Goal: Task Accomplishment & Management: Manage account settings

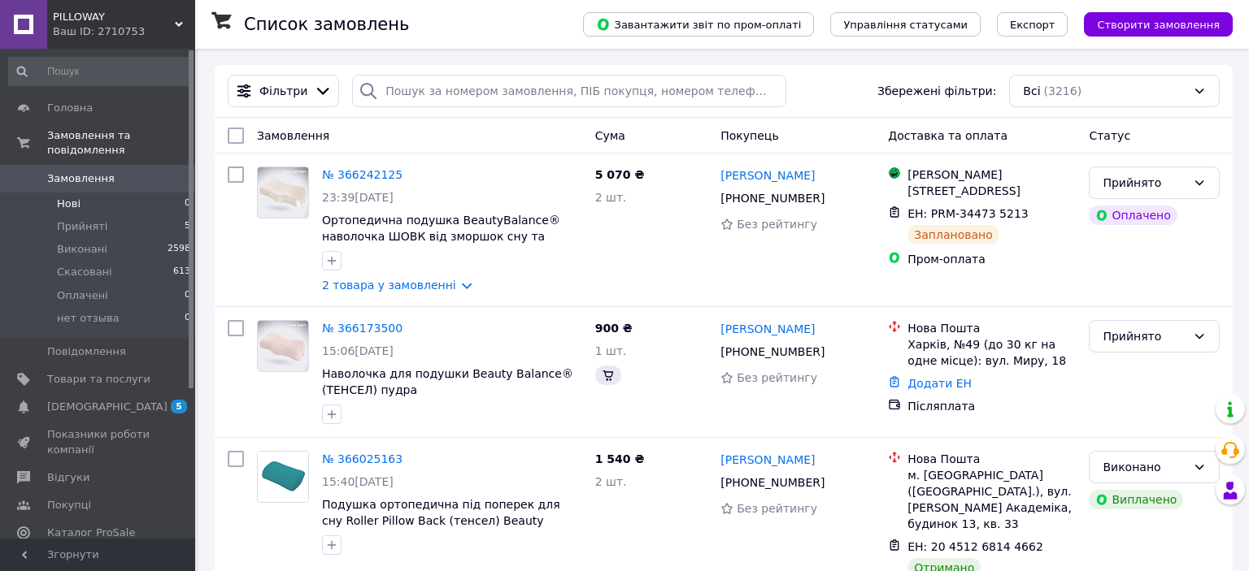
click at [85, 193] on li "Нові 0" at bounding box center [100, 204] width 200 height 23
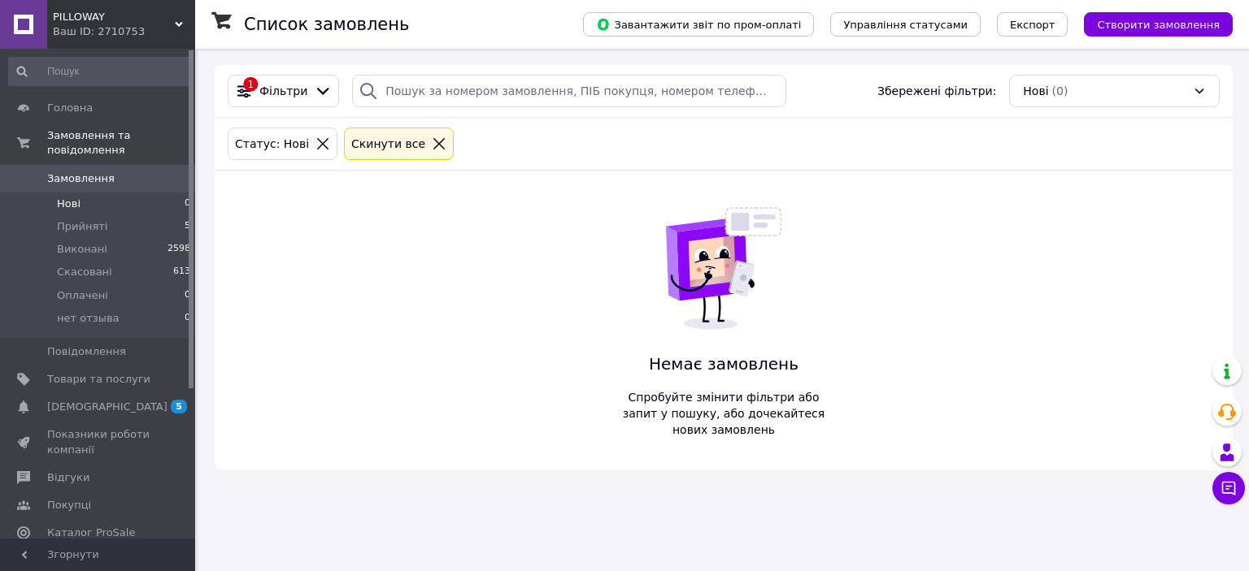
click at [98, 15] on span "PILLOWAY" at bounding box center [114, 17] width 122 height 15
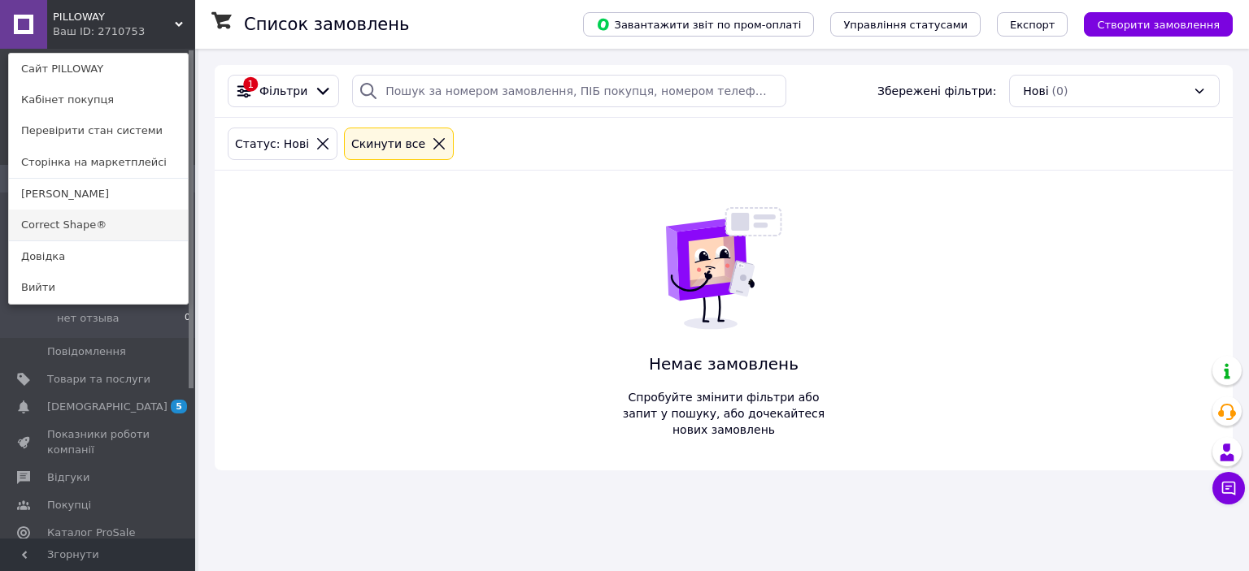
click at [73, 231] on link "Correct Shape®" at bounding box center [98, 225] width 179 height 31
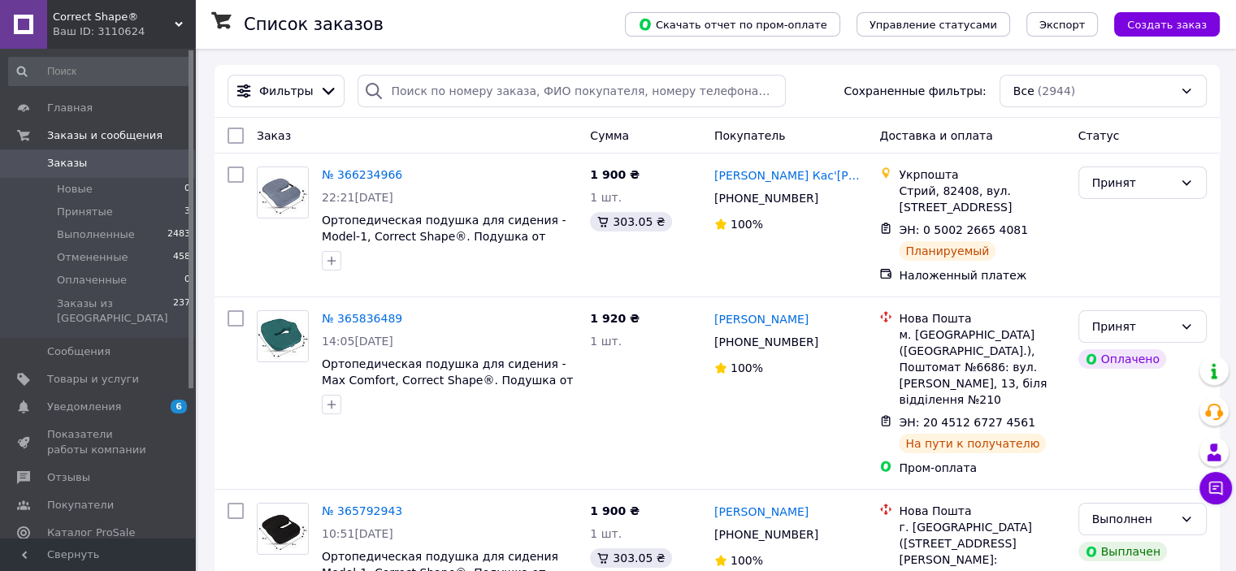
click at [108, 27] on div "Ваш ID: 3110624" at bounding box center [124, 31] width 142 height 15
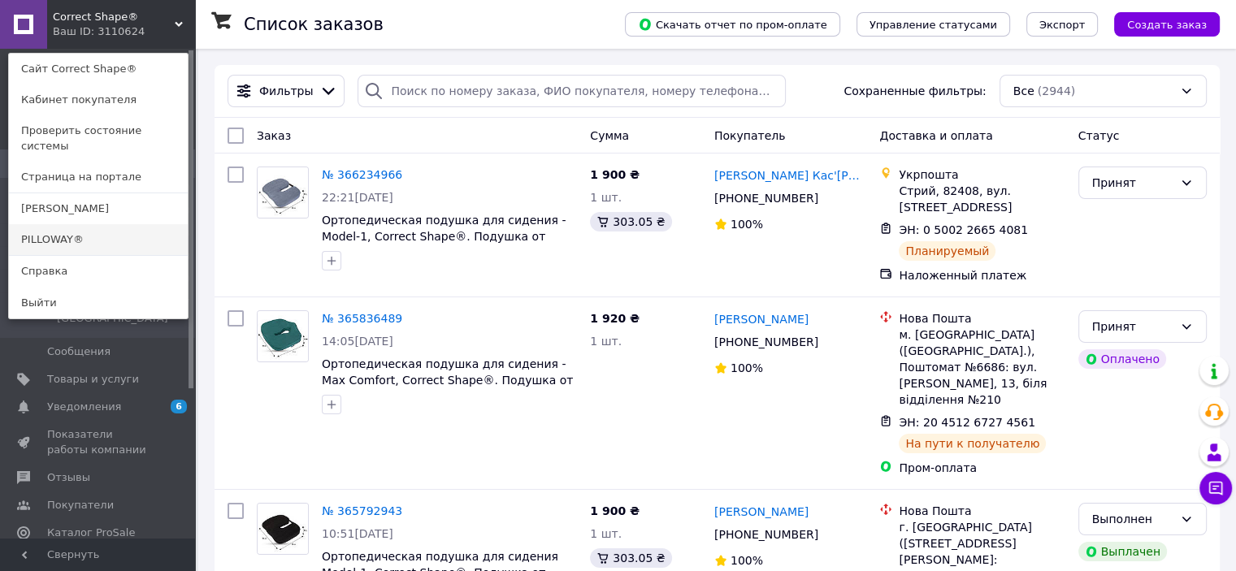
click at [111, 224] on link "PILLOWAY®" at bounding box center [98, 239] width 179 height 31
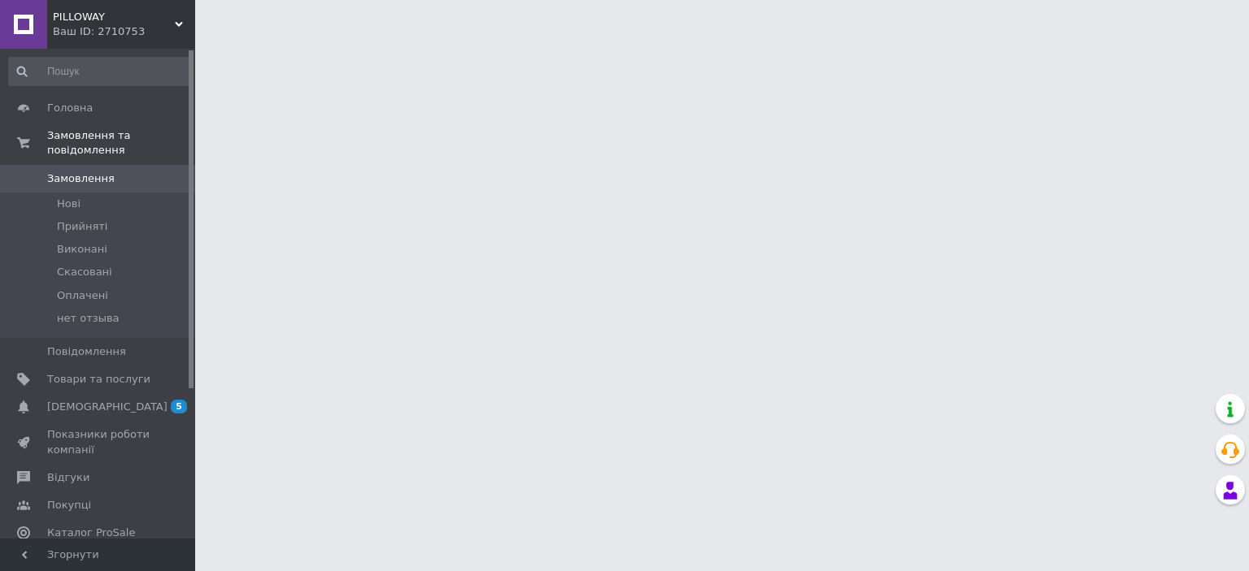
drag, startPoint x: 0, startPoint y: 0, endPoint x: 455, endPoint y: 116, distance: 469.8
drag, startPoint x: 455, startPoint y: 116, endPoint x: 404, endPoint y: 137, distance: 55.1
click at [404, 41] on html "PILLOWAY Ваш ID: 2710753 Сайт PILLOWAY Кабінет покупця Перевірити стан системи …" at bounding box center [624, 20] width 1249 height 41
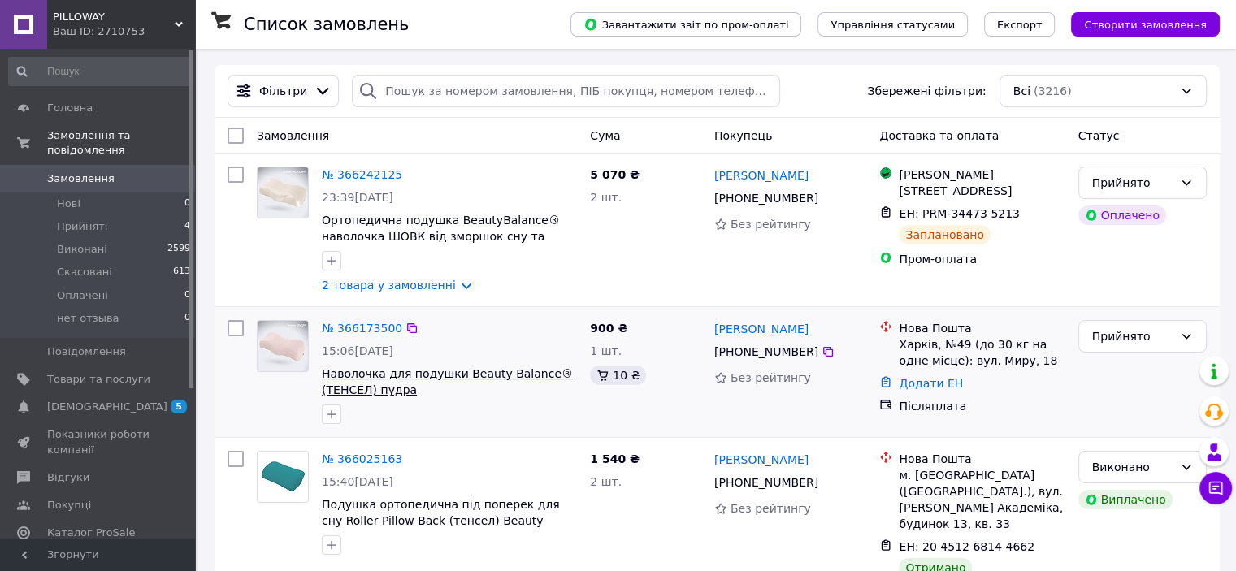
click at [361, 395] on span "Наволочка для подушки Beauty Balance® (ТЕНСЕЛ) пудра" at bounding box center [447, 381] width 251 height 29
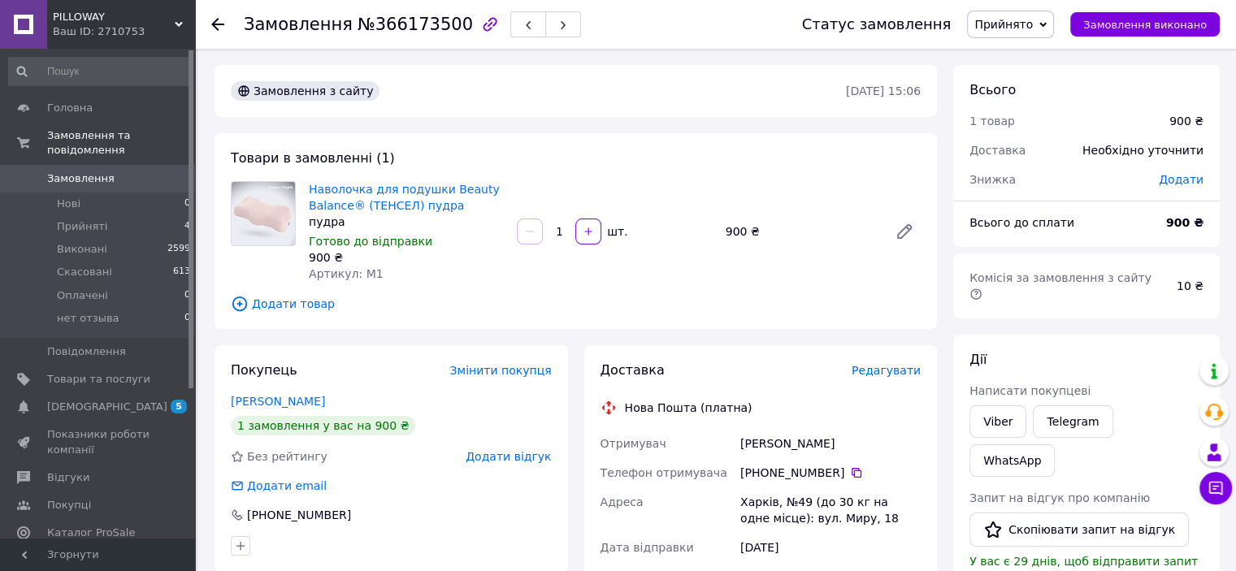
drag, startPoint x: 764, startPoint y: 178, endPoint x: 681, endPoint y: 175, distance: 83.0
drag, startPoint x: 681, startPoint y: 175, endPoint x: 637, endPoint y: 175, distance: 43.9
click at [637, 175] on div "Товари в замовленні (1) Наволочка для подушки Beauty Balance® (ТЕНСЕЛ) пудра пу…" at bounding box center [576, 231] width 723 height 196
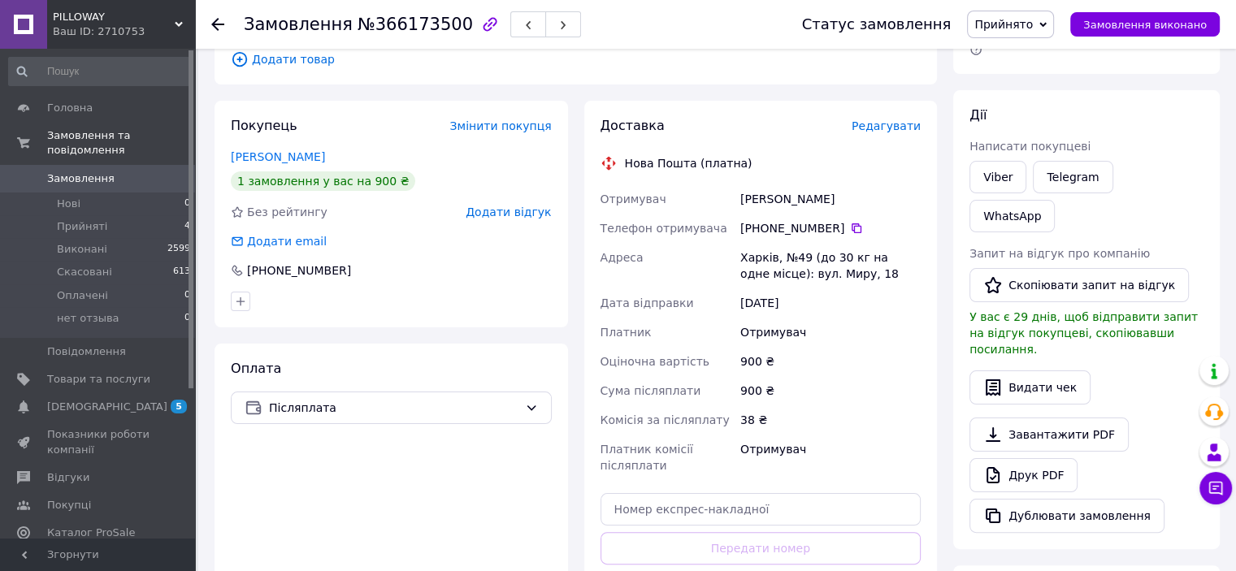
scroll to position [244, 0]
click at [1002, 162] on link "Viber" at bounding box center [998, 178] width 57 height 33
click at [1003, 162] on link "Viber" at bounding box center [998, 178] width 57 height 33
drag, startPoint x: 574, startPoint y: 90, endPoint x: 492, endPoint y: 96, distance: 82.3
click at [492, 96] on div "Замовлення з сайту [DATE] 15:06 Товари в замовленні (1) Наволочка для подушки B…" at bounding box center [575, 379] width 739 height 1116
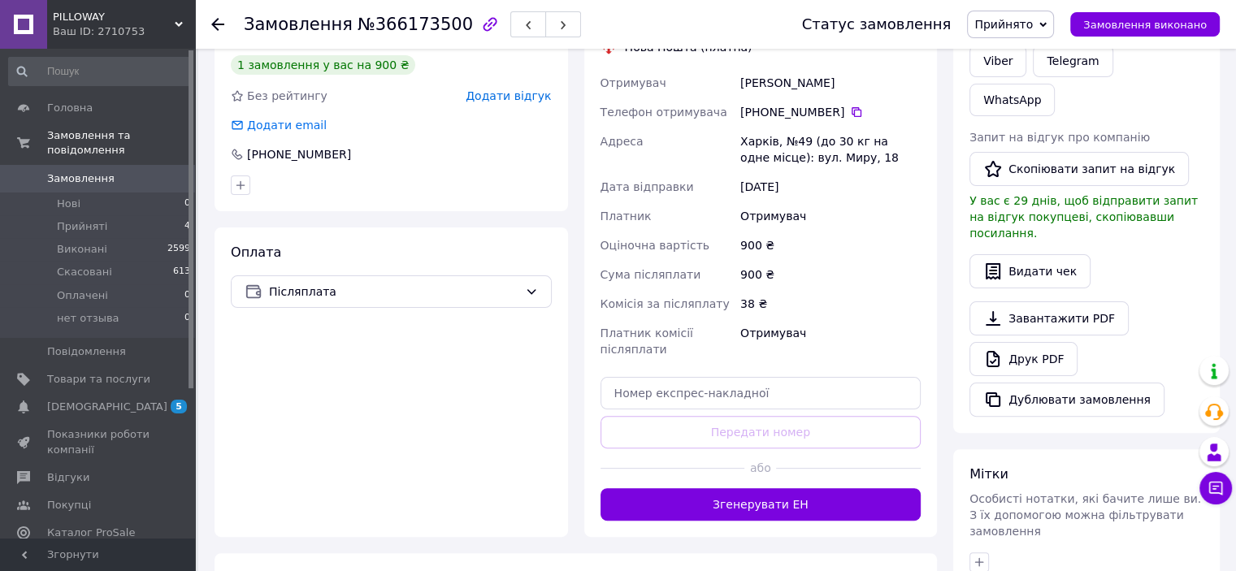
scroll to position [325, 0]
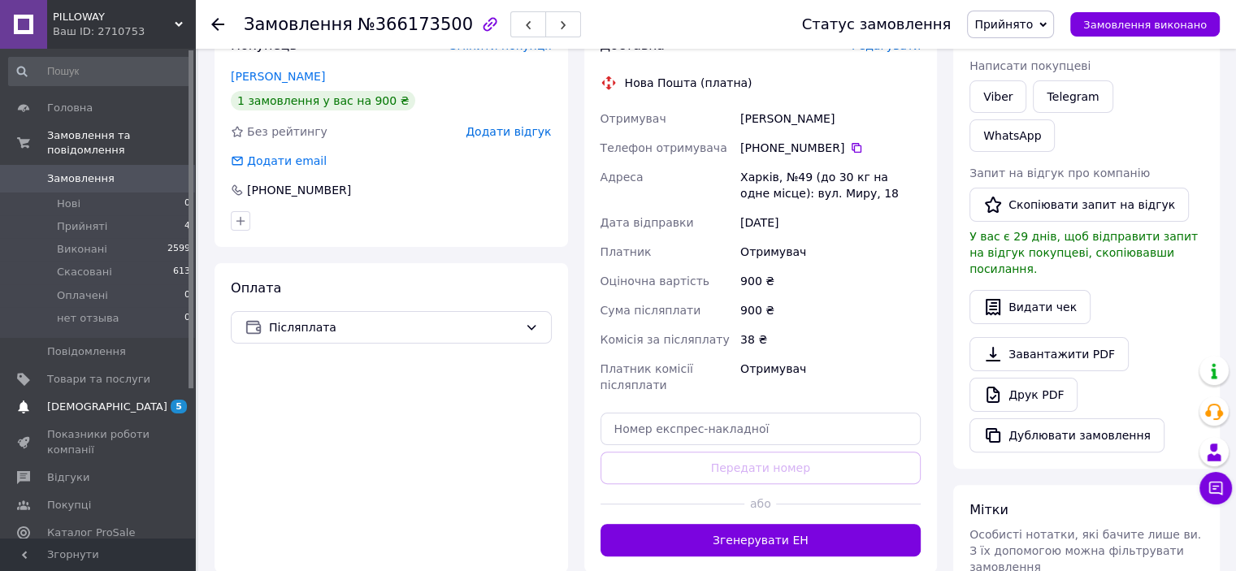
click at [72, 393] on link "[DEMOGRAPHIC_DATA] 5 0" at bounding box center [100, 407] width 200 height 28
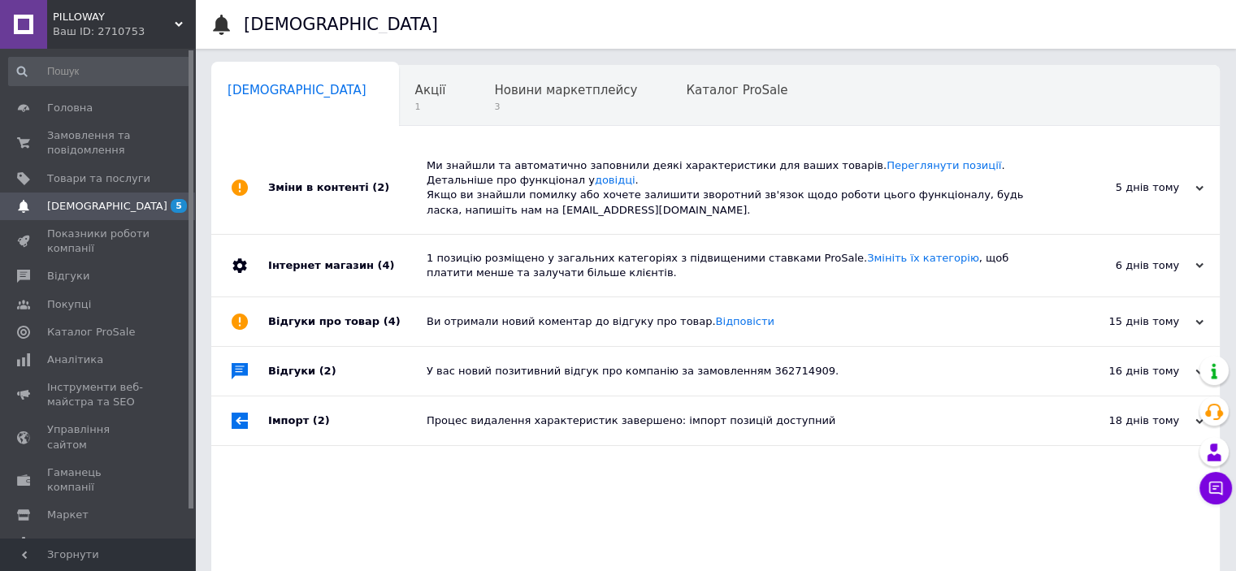
drag, startPoint x: 418, startPoint y: 506, endPoint x: 389, endPoint y: 493, distance: 32.4
drag, startPoint x: 389, startPoint y: 493, endPoint x: 366, endPoint y: 492, distance: 22.8
click at [366, 492] on div "Зміни в контенті (2) Ми знайшли та автоматично заповнили деякі характеристики д…" at bounding box center [715, 390] width 1009 height 496
